Goal: Task Accomplishment & Management: Use online tool/utility

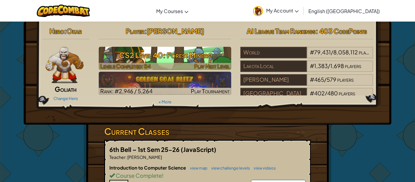
click at [112, 50] on h3 "CS2 Level 40: Forest Miners" at bounding box center [165, 55] width 133 height 14
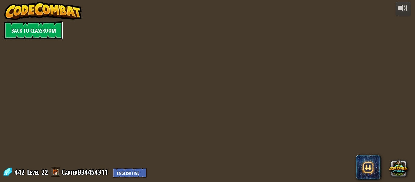
click at [23, 31] on link "Back to Classroom" at bounding box center [33, 30] width 59 height 18
